Goal: Transaction & Acquisition: Purchase product/service

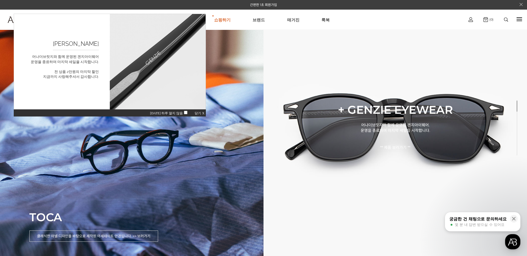
click at [200, 113] on span "닫기 X" at bounding box center [199, 113] width 10 height 4
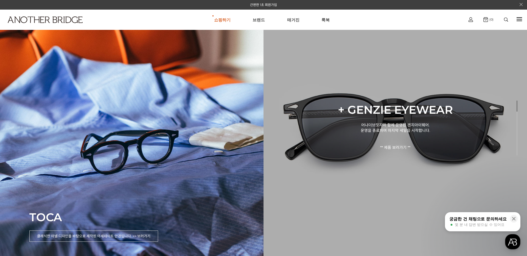
click at [399, 112] on p "+ GENZIE EYEWEAR" at bounding box center [395, 110] width 150 height 14
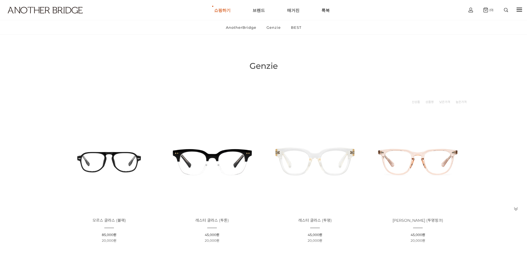
click at [399, 112] on img at bounding box center [417, 161] width 99 height 99
